Goal: Task Accomplishment & Management: Manage account settings

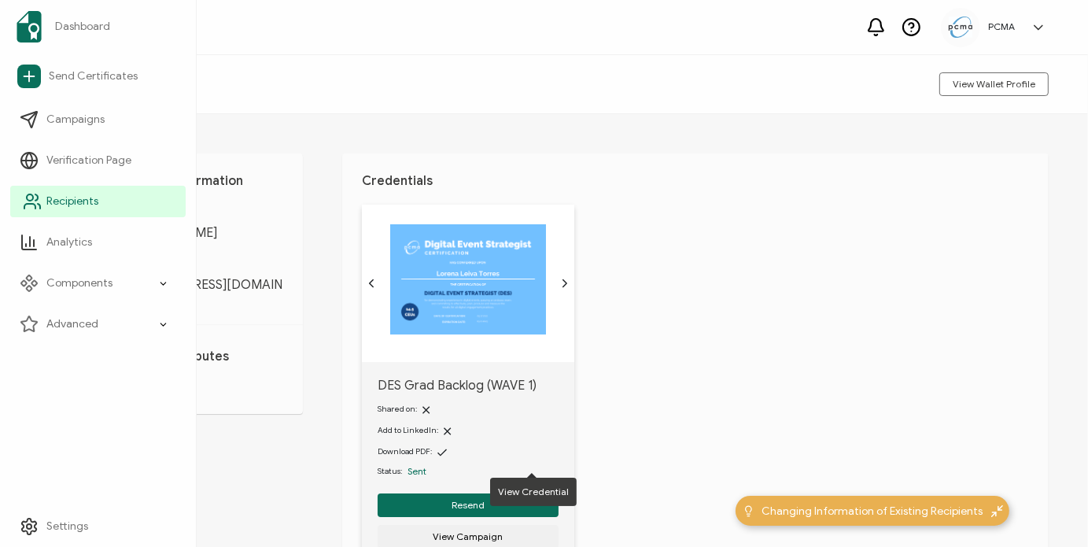
scroll to position [111, 0]
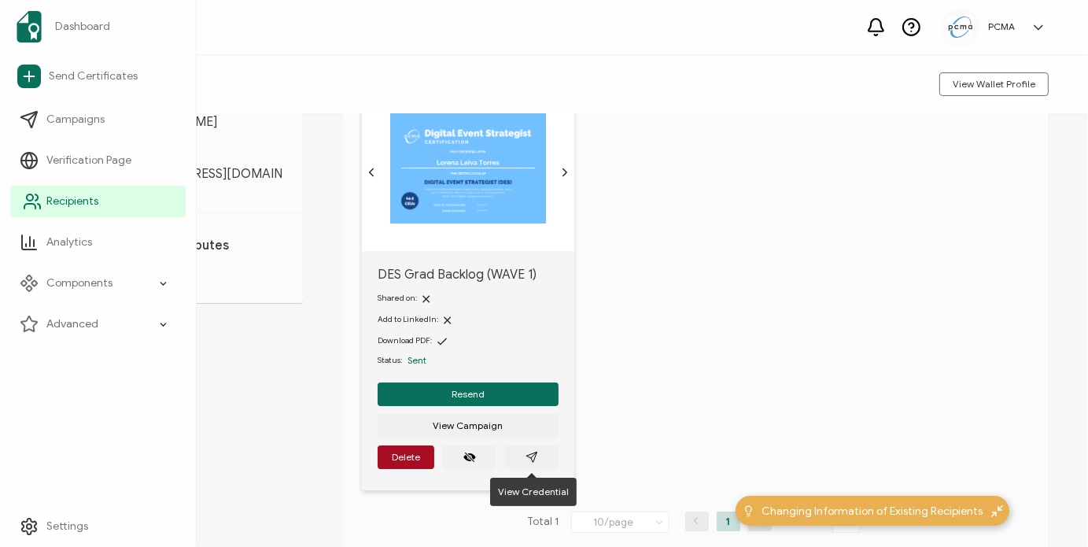
click at [51, 190] on link "Recipients" at bounding box center [97, 201] width 175 height 31
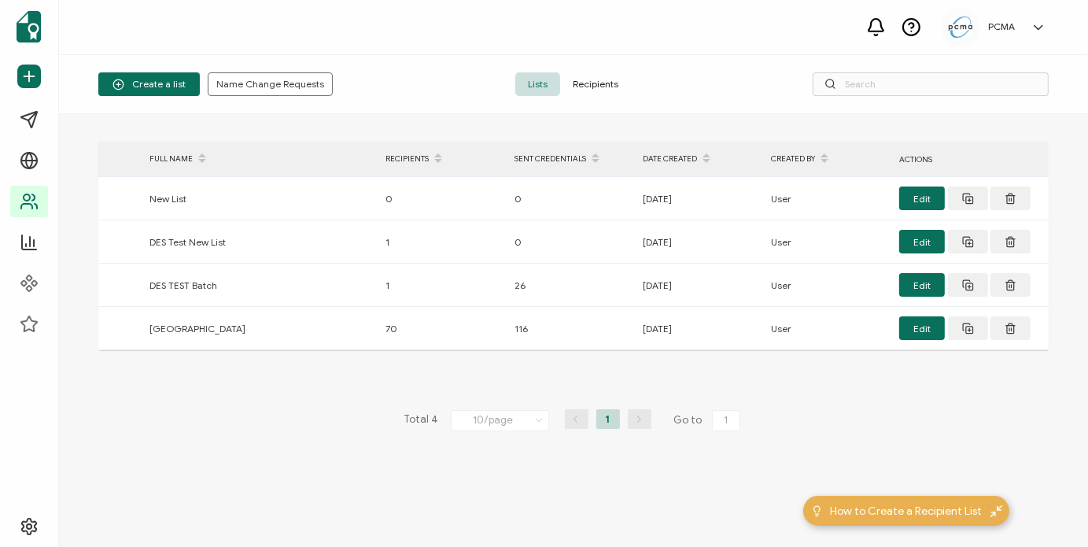
click at [591, 90] on span "Recipients" at bounding box center [595, 84] width 71 height 24
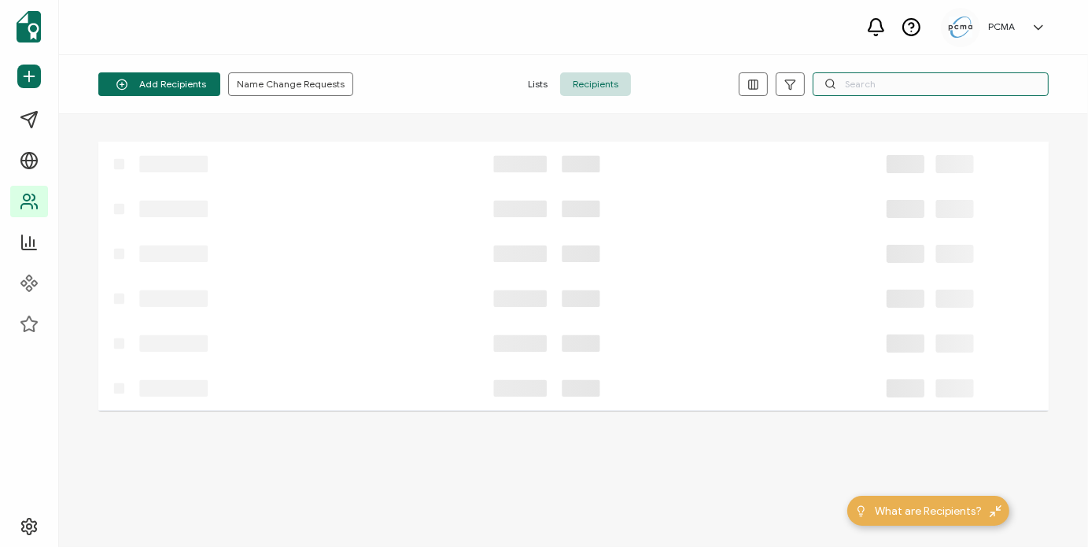
click at [862, 82] on input "text" at bounding box center [931, 84] width 236 height 24
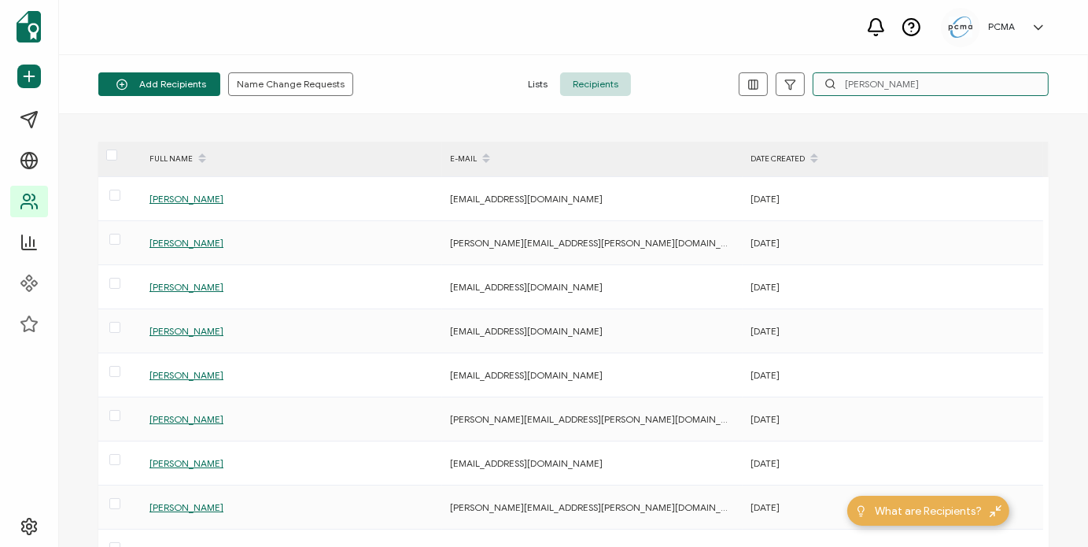
click at [873, 87] on input "[PERSON_NAME]" at bounding box center [931, 84] width 236 height 24
paste input "[EMAIL_ADDRESS][DOMAIN_NAME]"
type input "[EMAIL_ADDRESS][DOMAIN_NAME]"
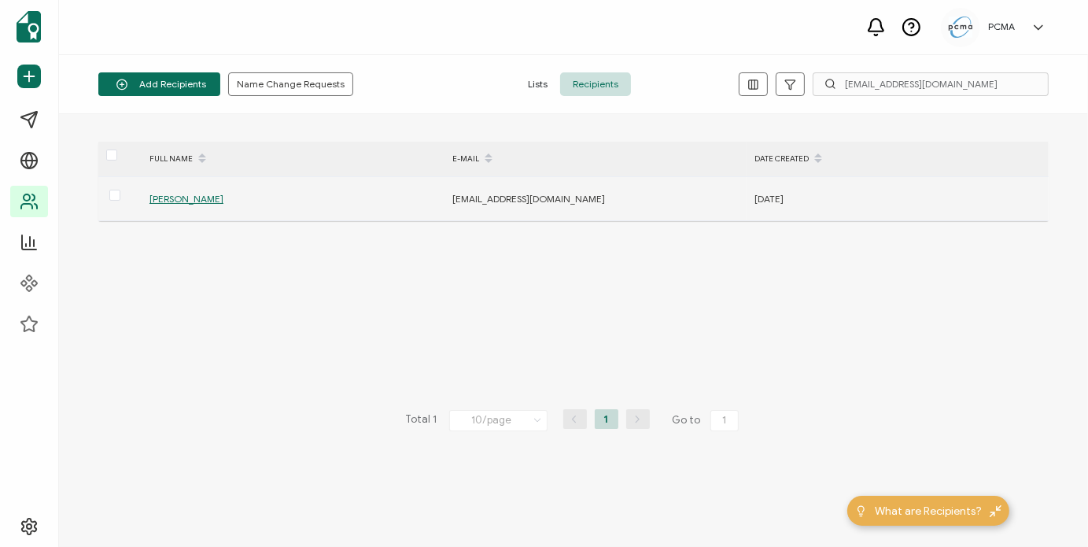
click at [179, 201] on span "[PERSON_NAME]" at bounding box center [187, 199] width 74 height 12
